Goal: Task Accomplishment & Management: Use online tool/utility

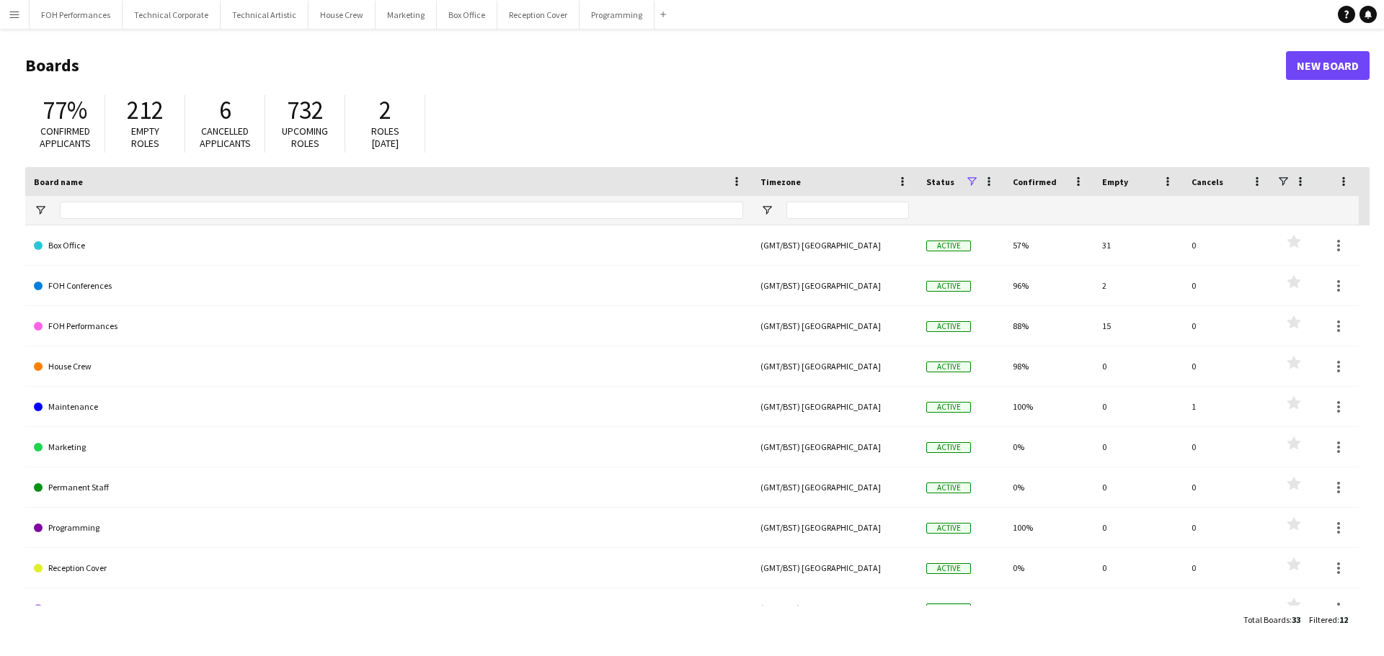
click at [12, 14] on app-icon "Menu" at bounding box center [15, 15] width 12 height 12
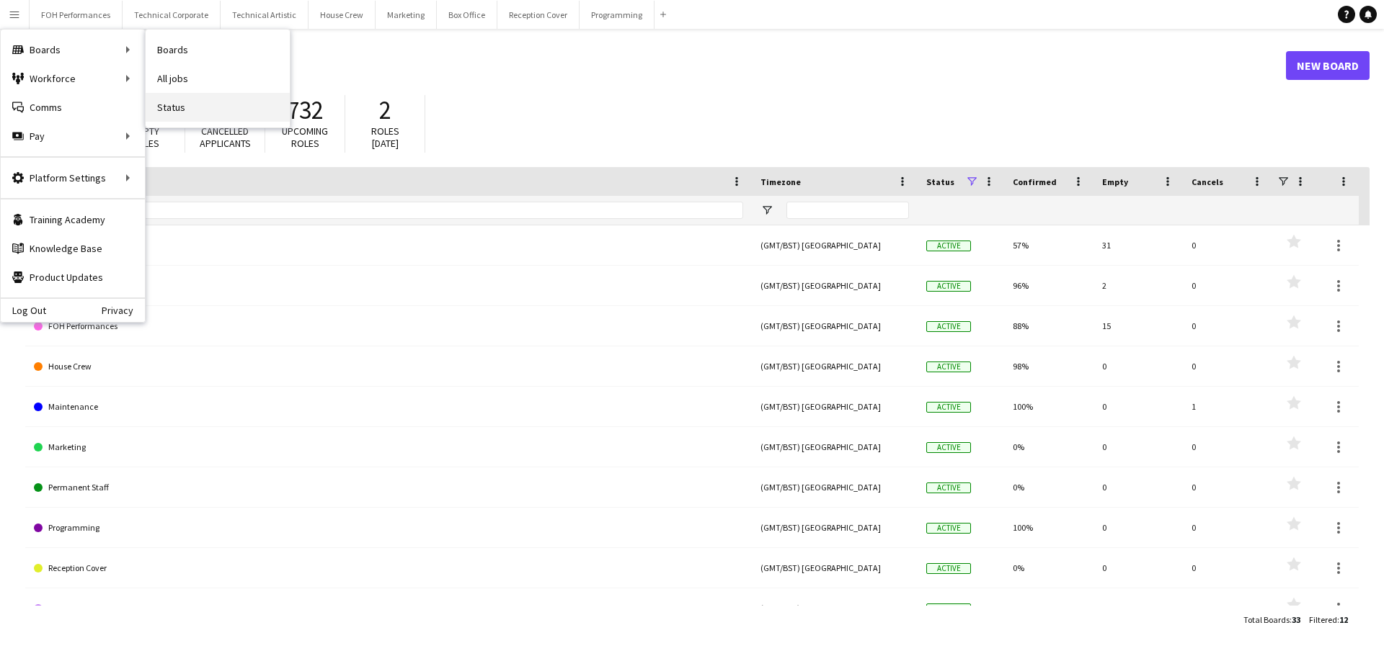
click at [167, 107] on link "Status" at bounding box center [218, 107] width 144 height 29
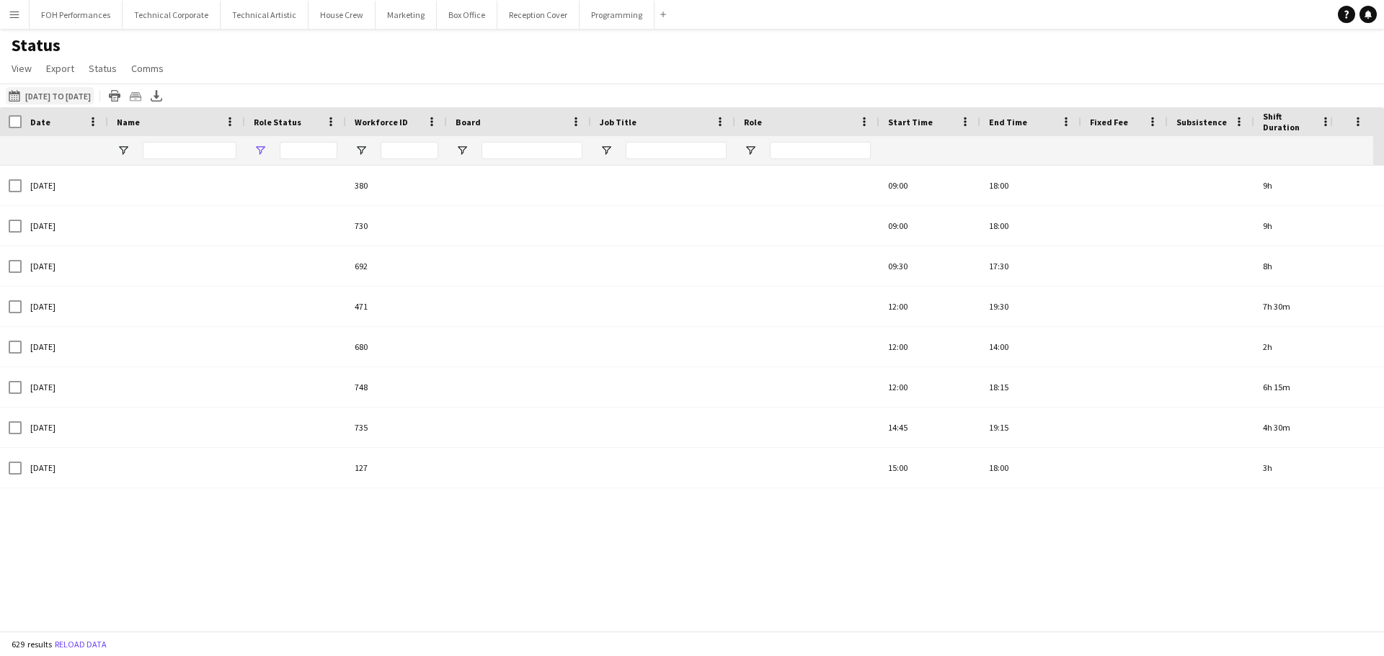
type input "***"
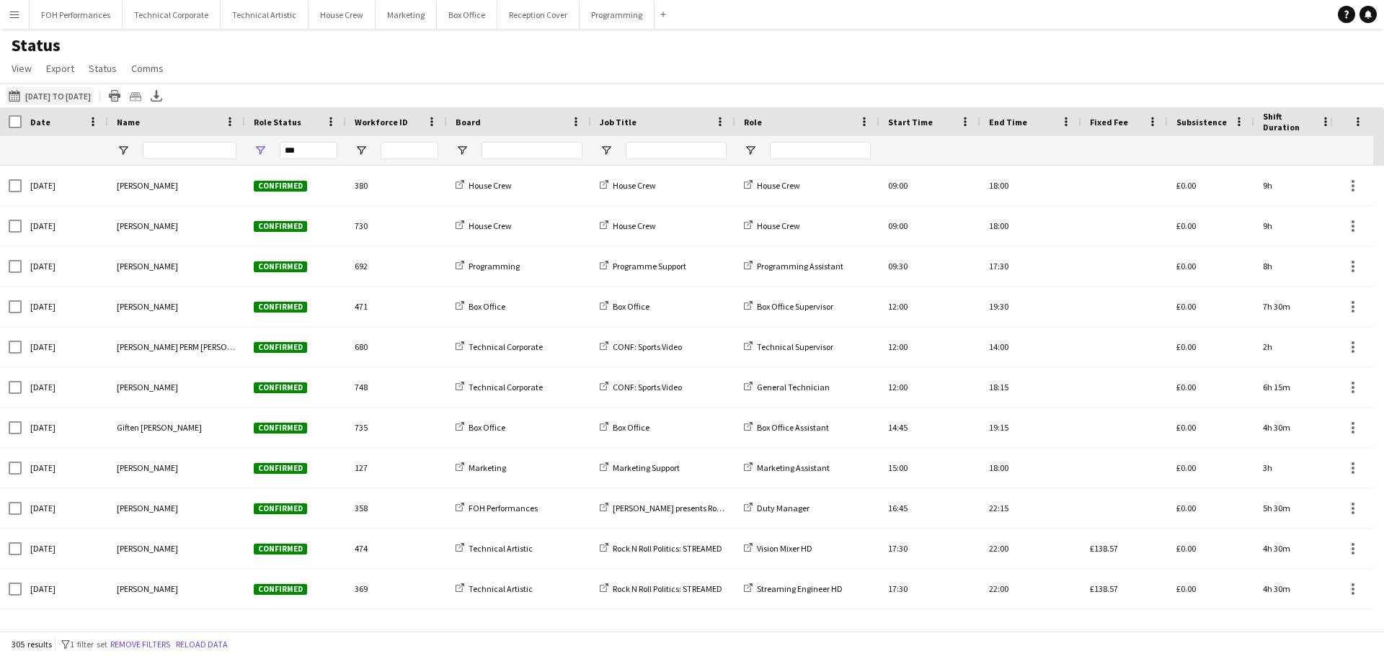
click at [88, 97] on button "20-08-2025 to 26-08-2025 17-07-2025 to 16-08-2025" at bounding box center [50, 95] width 88 height 17
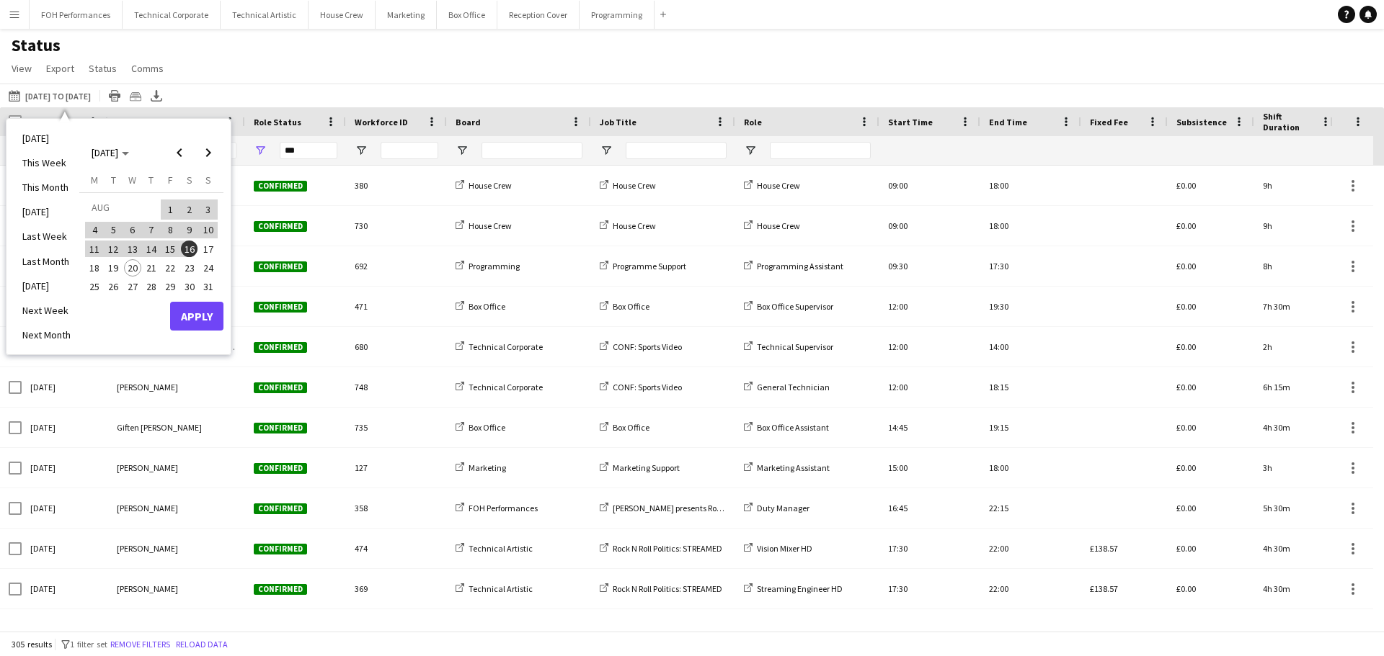
click at [168, 205] on span "1" at bounding box center [169, 210] width 17 height 20
click at [192, 249] on span "16" at bounding box center [189, 249] width 17 height 17
click at [197, 310] on button "Apply" at bounding box center [196, 316] width 53 height 29
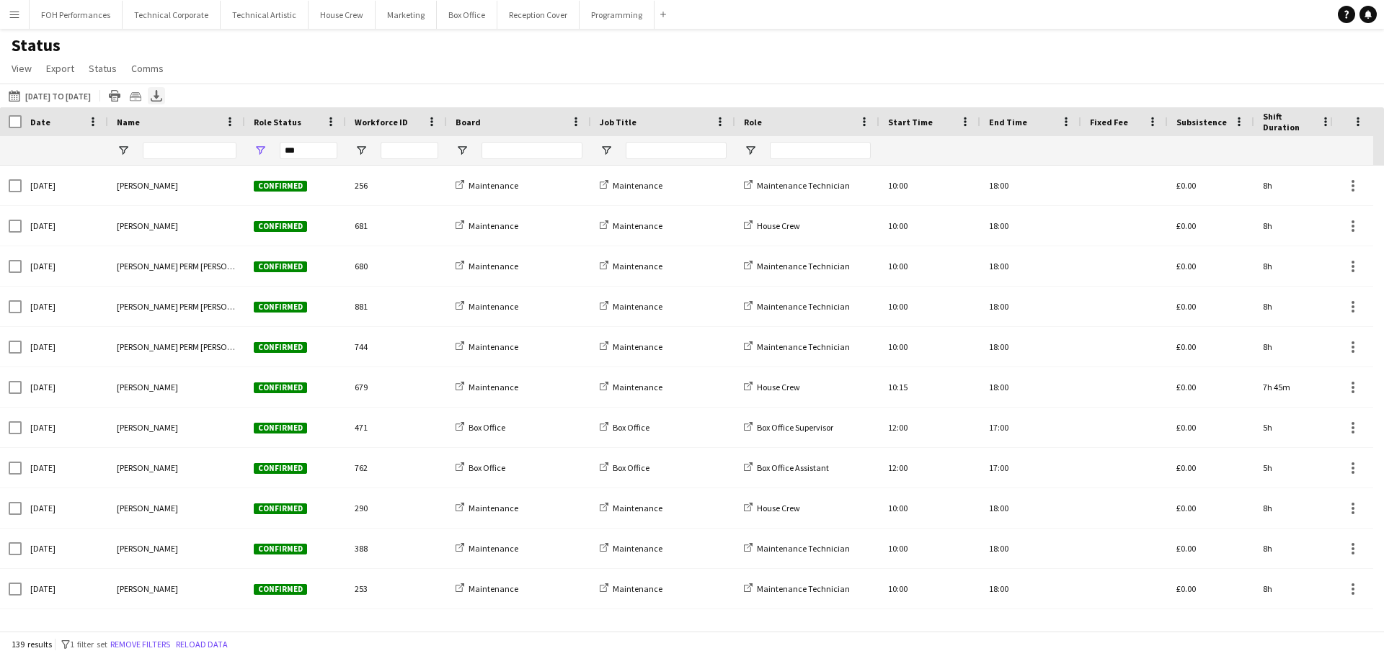
click at [162, 94] on icon "Export XLSX" at bounding box center [157, 96] width 12 height 12
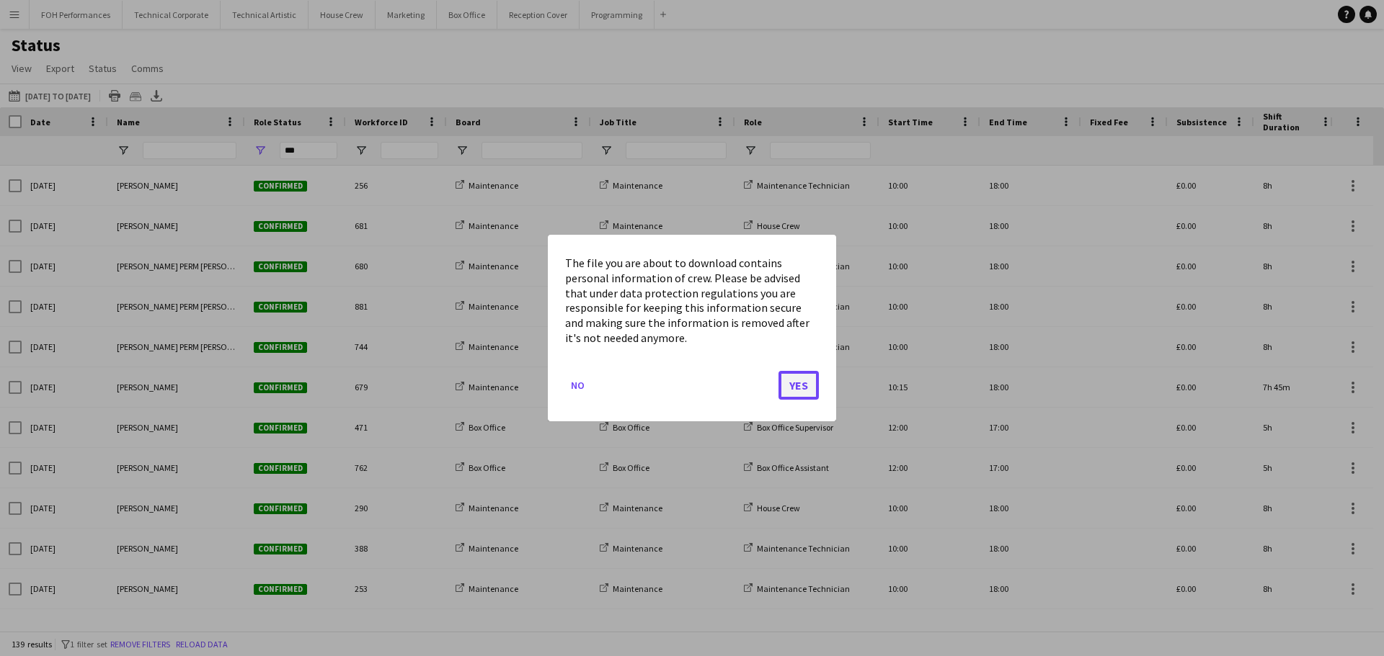
click at [806, 388] on button "Yes" at bounding box center [798, 385] width 40 height 29
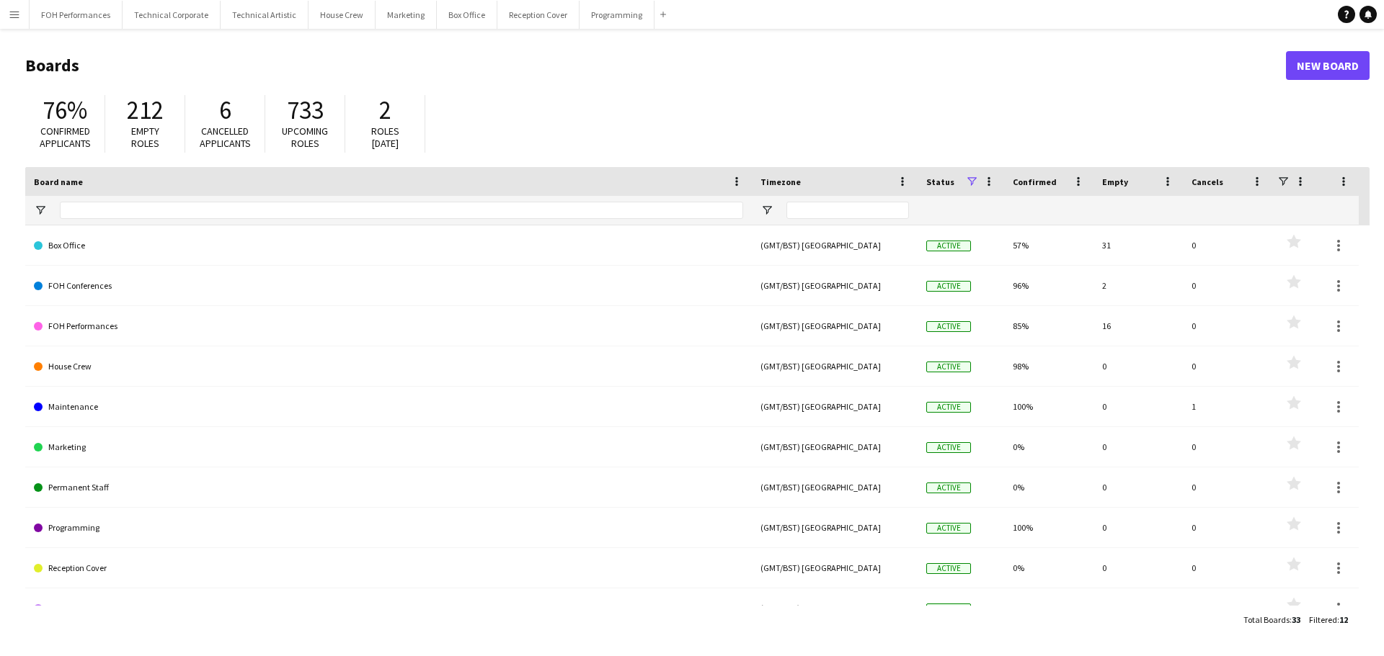
click at [12, 15] on app-icon "Menu" at bounding box center [15, 15] width 12 height 12
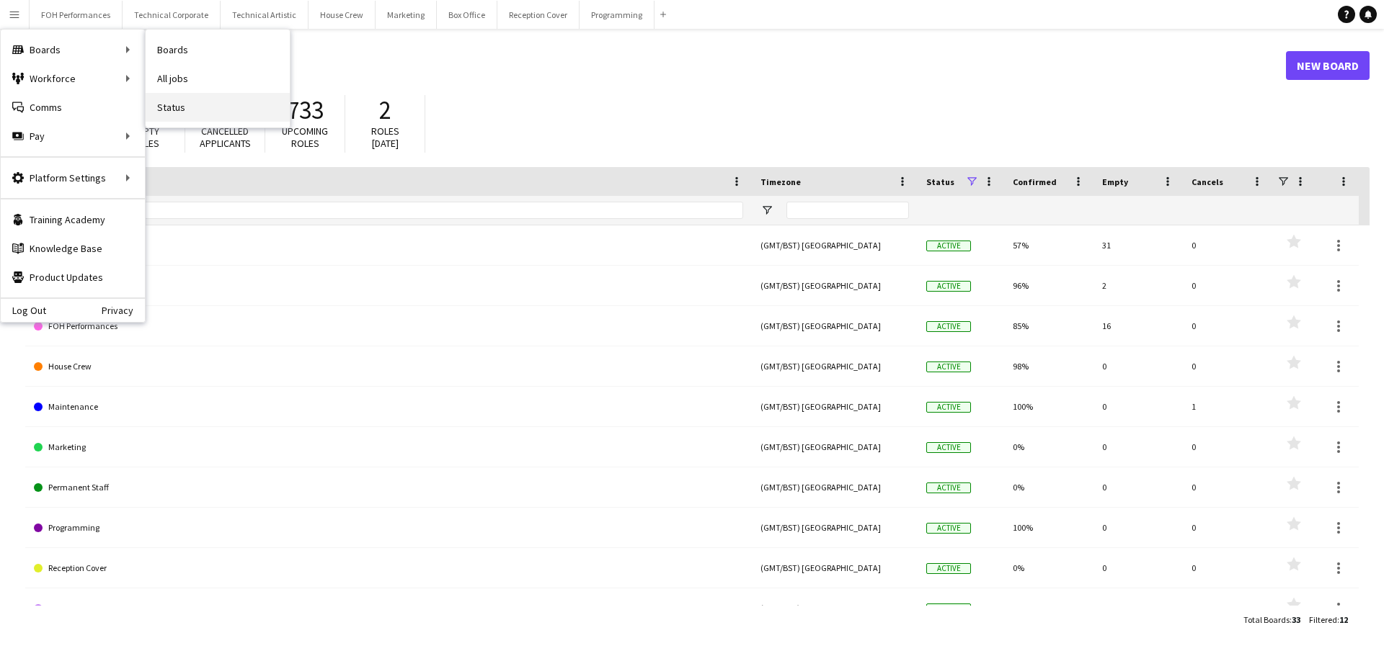
click at [174, 115] on link "Status" at bounding box center [218, 107] width 144 height 29
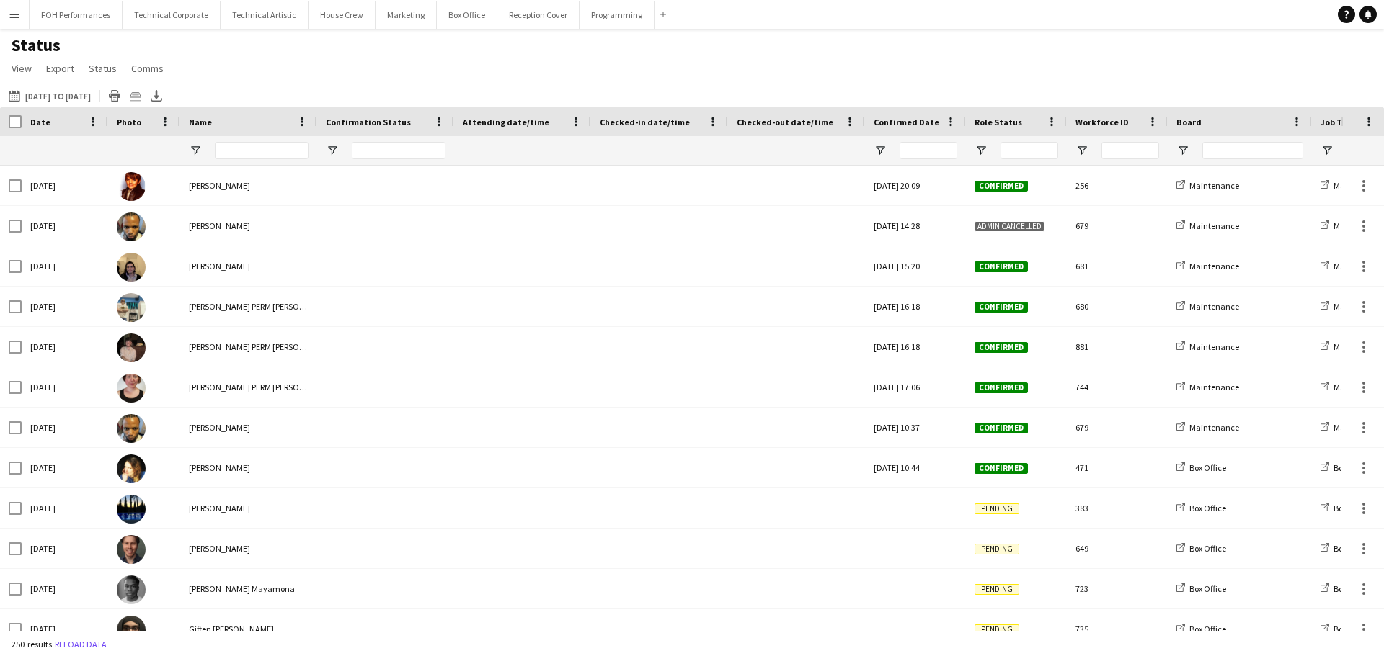
type input "***"
